Goal: Task Accomplishment & Management: Use online tool/utility

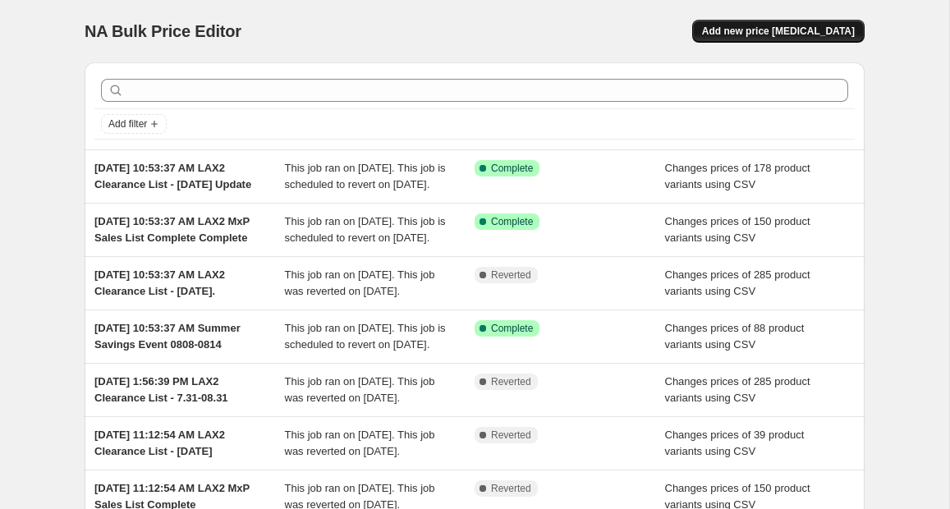
click at [749, 33] on span "Add new price change job" at bounding box center [778, 31] width 153 height 13
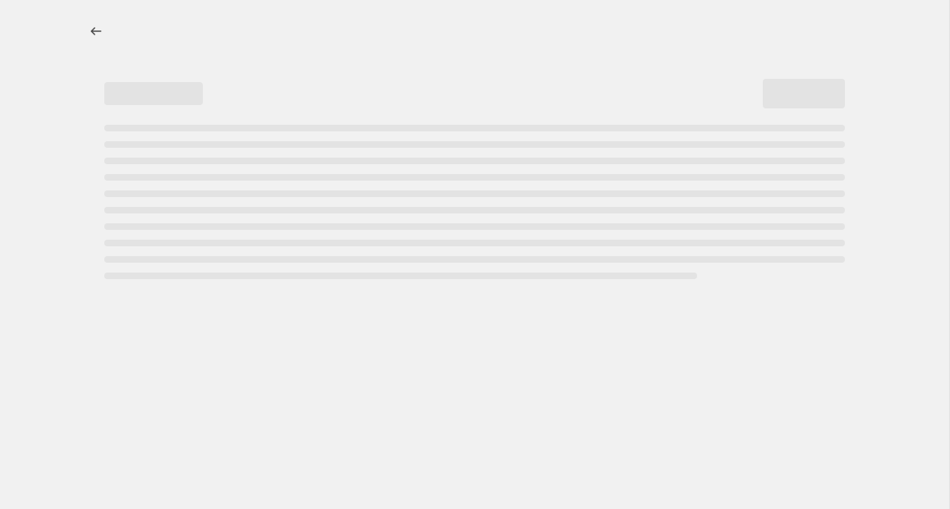
select select "percentage"
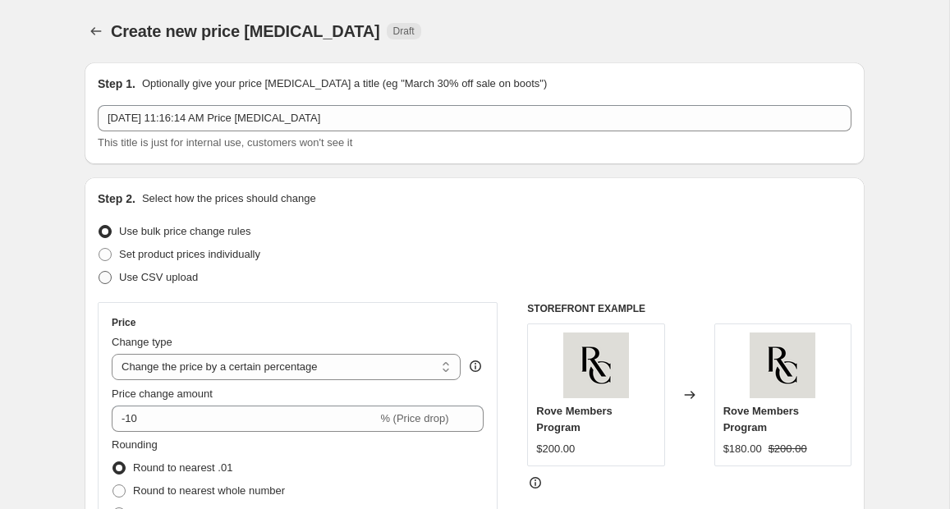
click at [110, 272] on span at bounding box center [105, 277] width 13 height 13
click at [99, 272] on input "Use CSV upload" at bounding box center [99, 271] width 1 height 1
radio input "true"
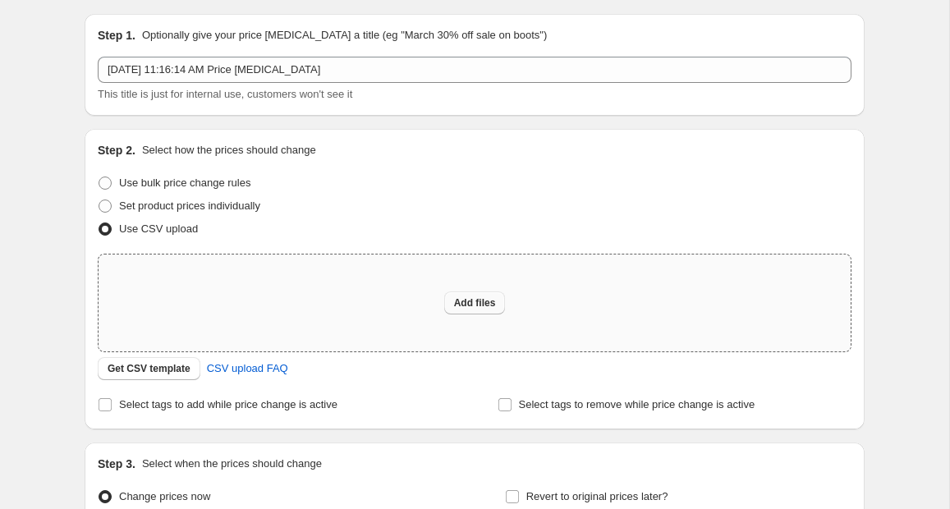
scroll to position [60, 0]
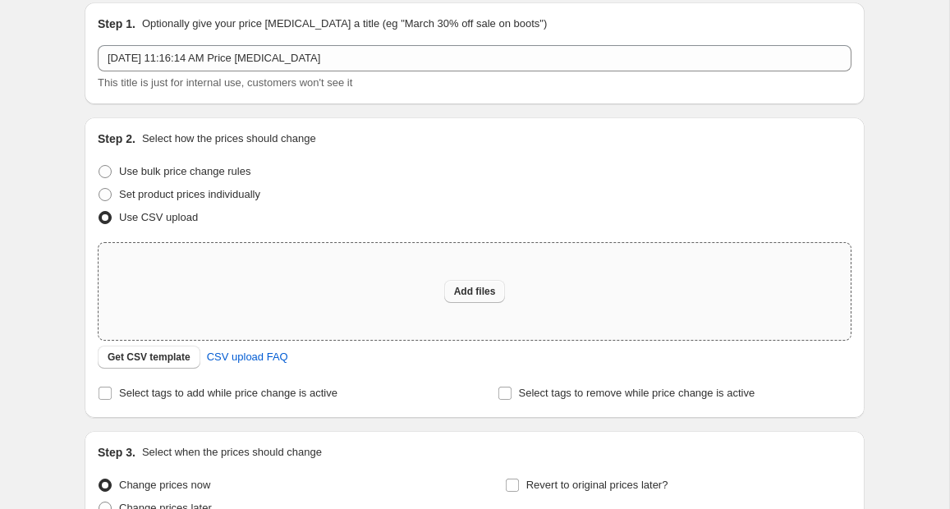
click at [489, 287] on span "Add files" at bounding box center [475, 291] width 42 height 13
click at [170, 358] on span "Get CSV template" at bounding box center [149, 357] width 83 height 13
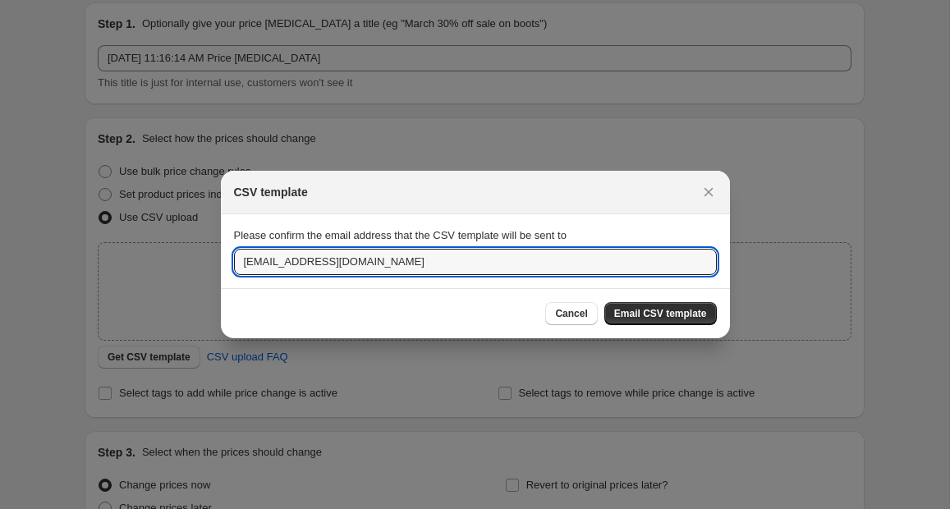
drag, startPoint x: 266, startPoint y: 268, endPoint x: 203, endPoint y: 259, distance: 63.8
type input "alexl@roveconcepts.com"
click at [637, 310] on span "Email CSV template" at bounding box center [660, 313] width 93 height 13
